Goal: Navigation & Orientation: Find specific page/section

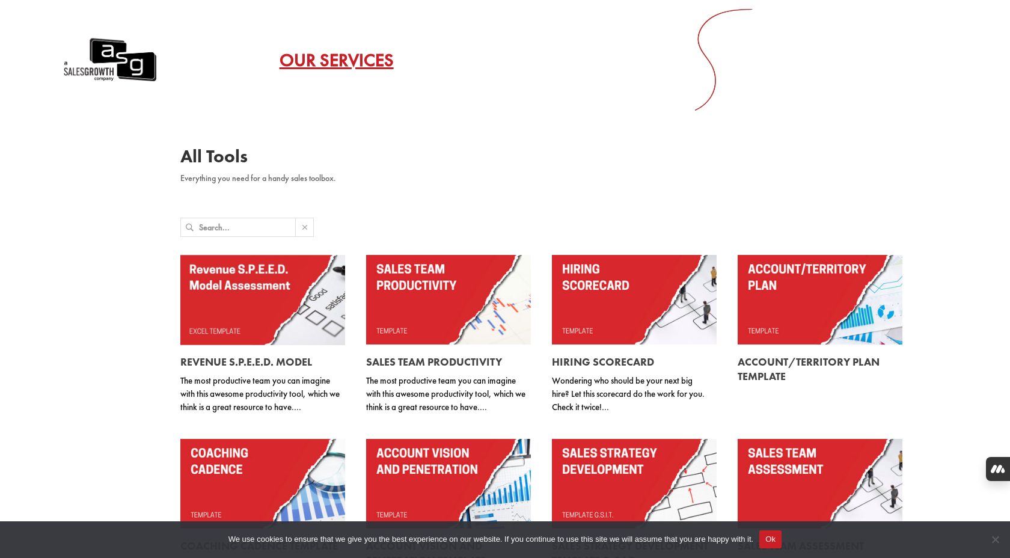
scroll to position [17, 0]
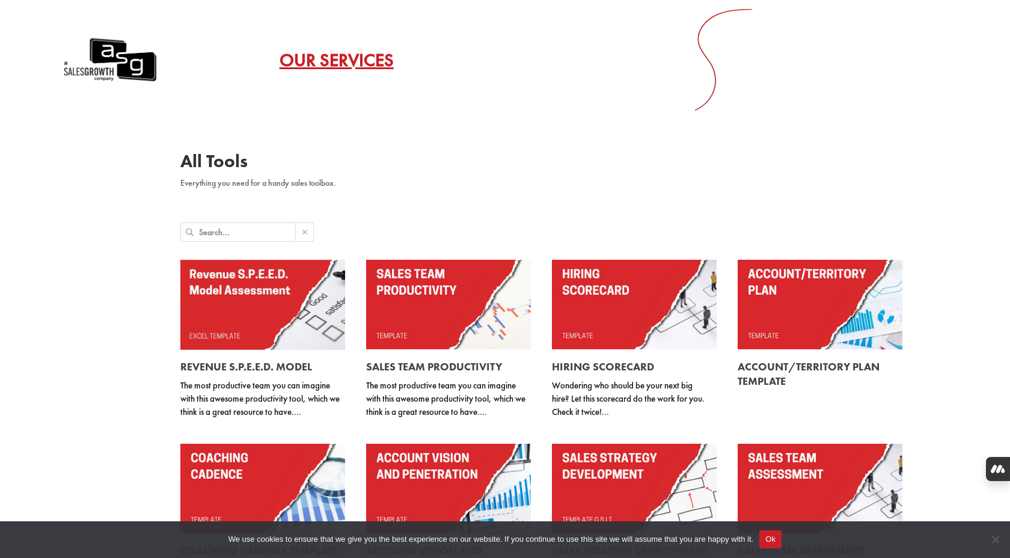
click at [235, 268] on link at bounding box center [262, 305] width 165 height 90
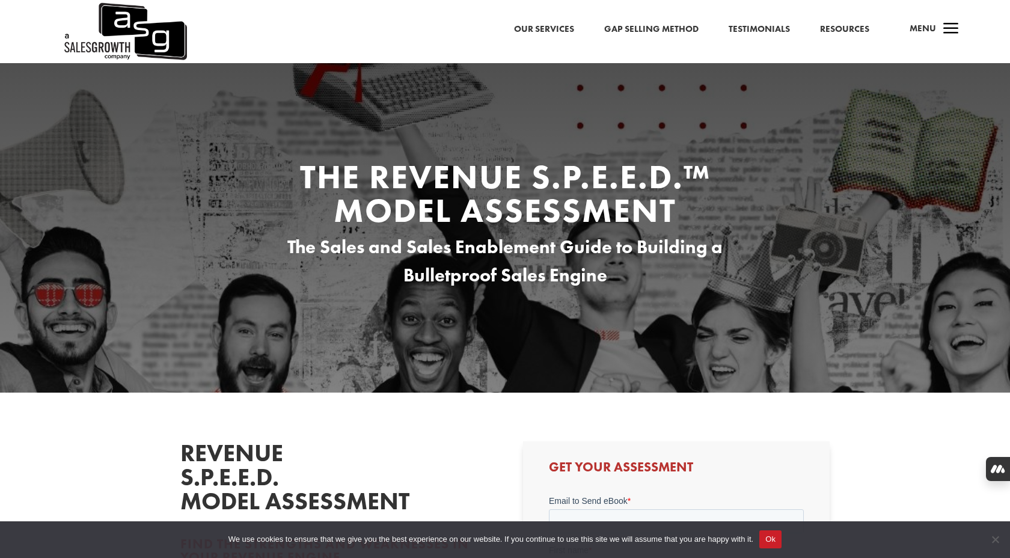
click at [632, 23] on link "Gap Selling Method" at bounding box center [651, 30] width 94 height 16
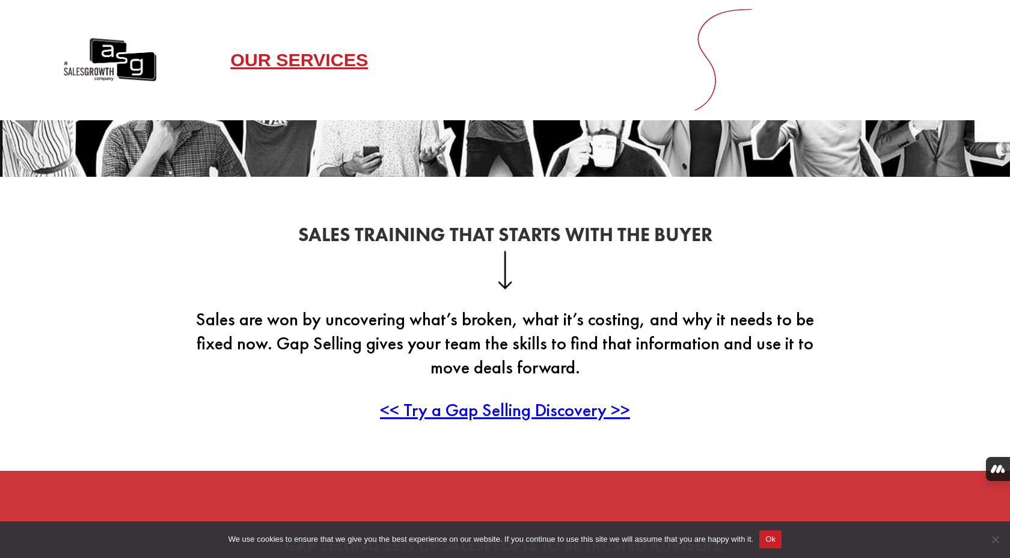
scroll to position [254, 0]
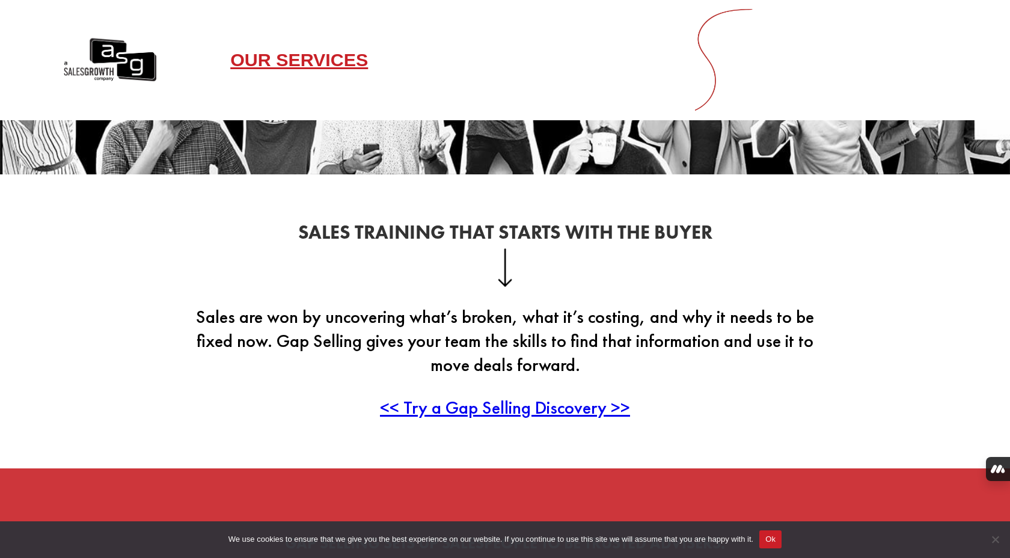
click at [491, 396] on span "<< Try a Gap Selling Discovery >>" at bounding box center [505, 407] width 250 height 23
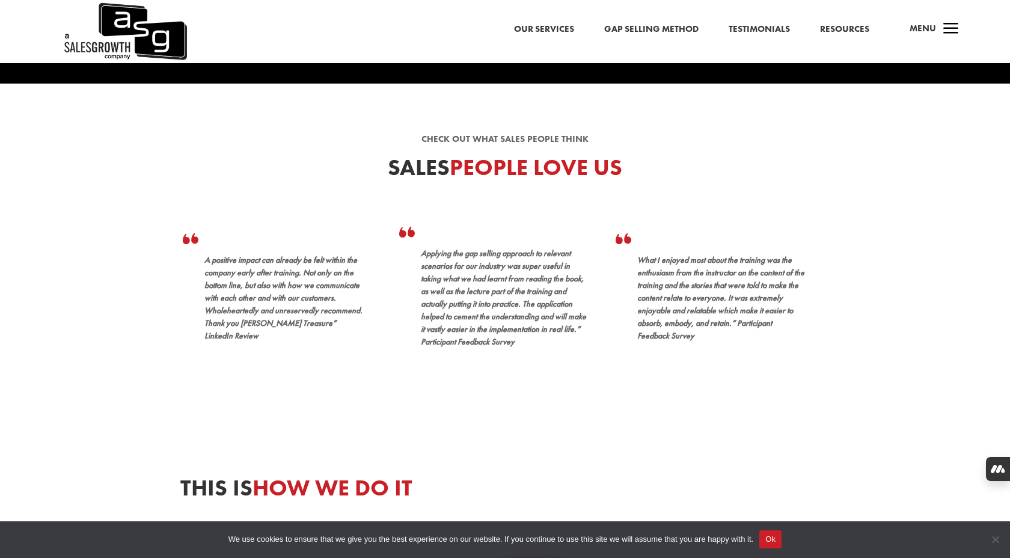
scroll to position [250, 0]
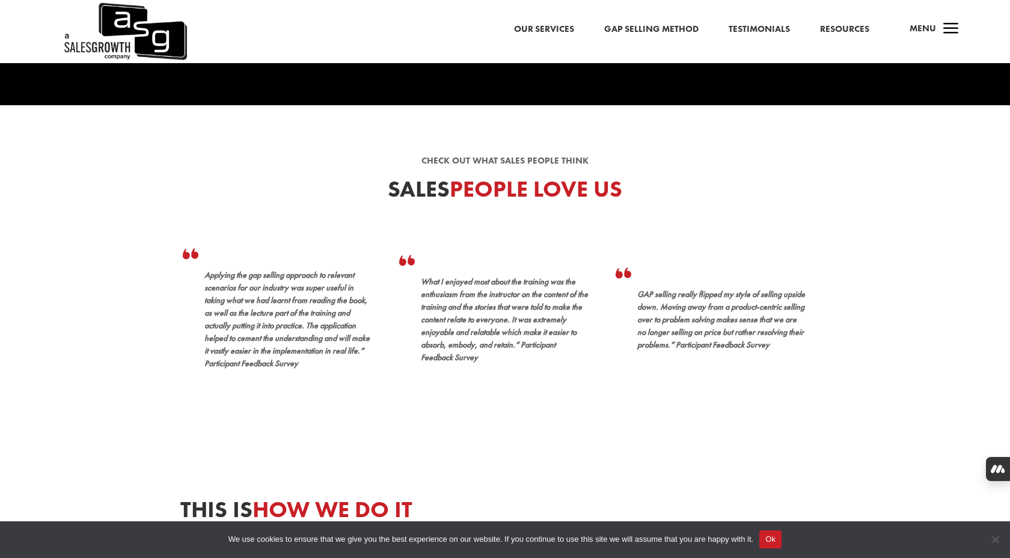
click at [910, 28] on span "Menu" at bounding box center [923, 28] width 26 height 12
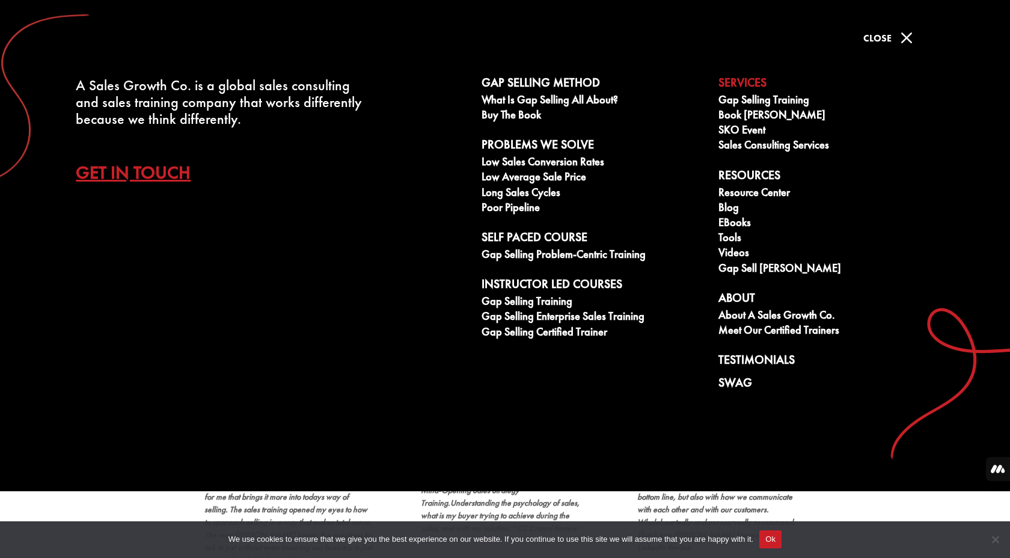
scroll to position [58, 0]
click at [782, 325] on link "Meet our Certified Trainers" at bounding box center [831, 331] width 224 height 15
